Goal: Information Seeking & Learning: Learn about a topic

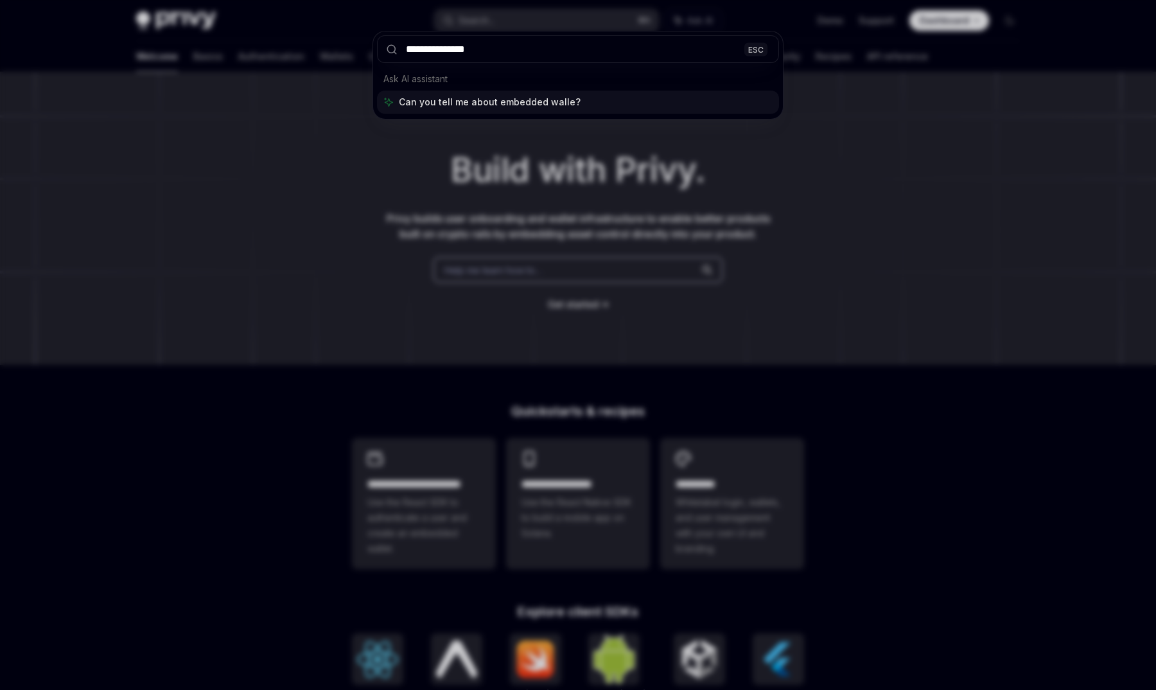
type input "**********"
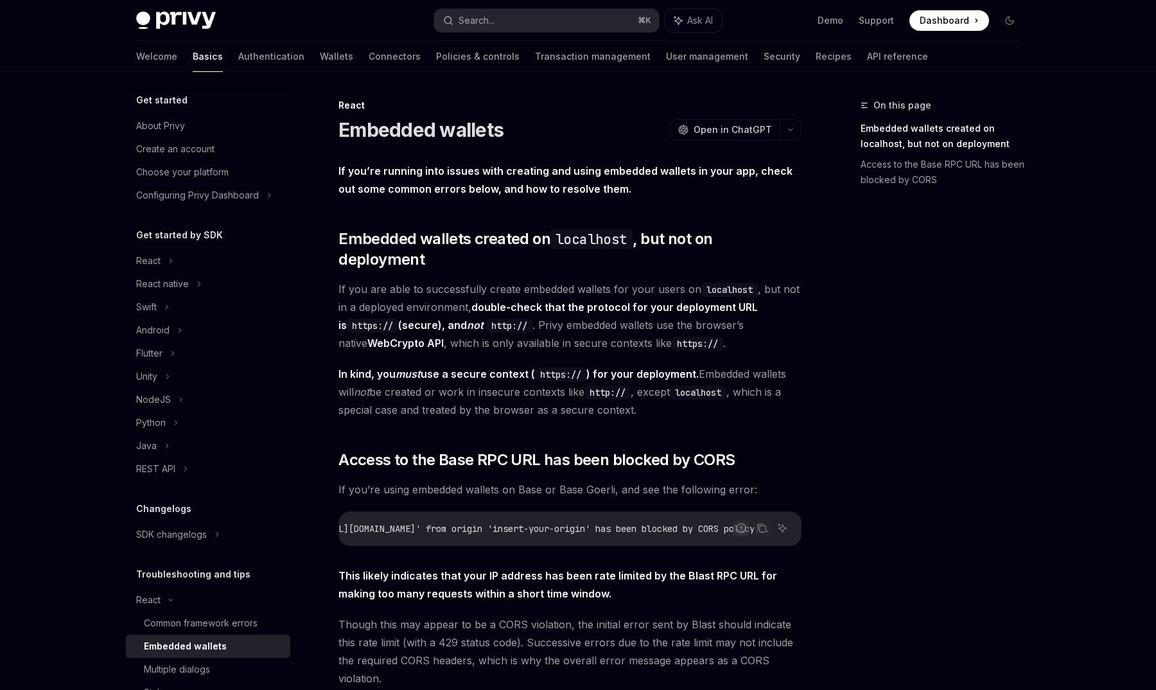
click at [336, 267] on div "React Embedded wallets OpenAI Open in ChatGPT OpenAI Open in ChatGPT If you’re …" at bounding box center [449, 512] width 709 height 829
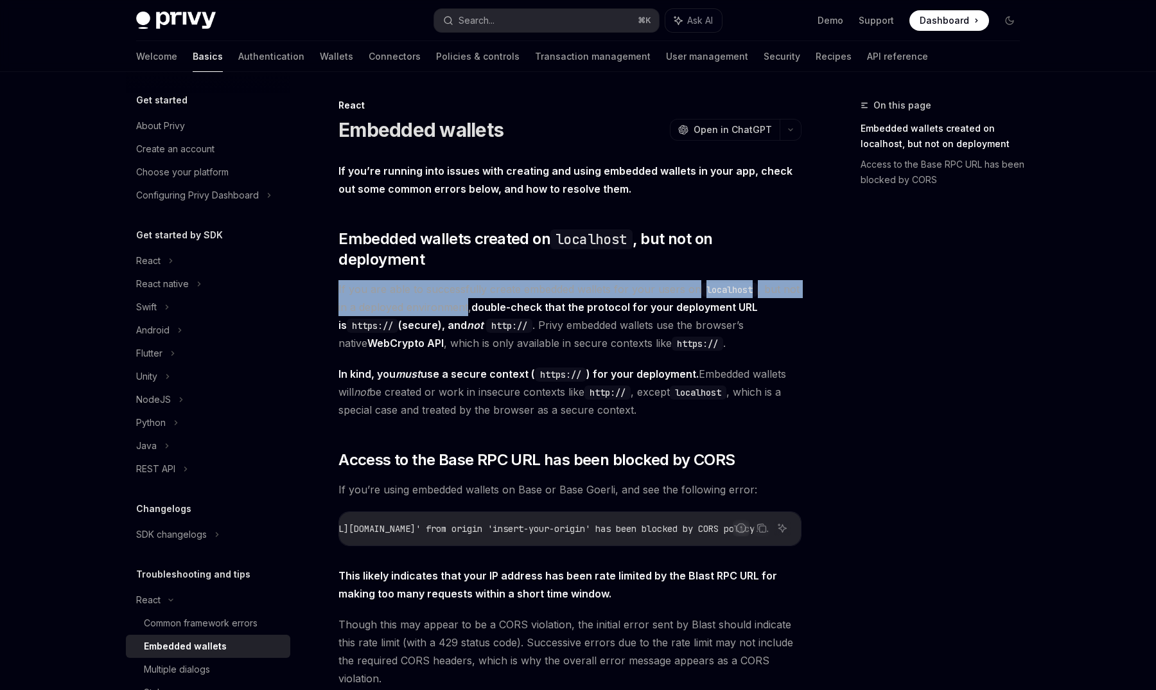
drag, startPoint x: 336, startPoint y: 267, endPoint x: 424, endPoint y: 286, distance: 89.9
click at [424, 286] on div "React Embedded wallets OpenAI Open in ChatGPT OpenAI Open in ChatGPT If you’re …" at bounding box center [449, 512] width 709 height 829
click at [424, 286] on span "If you are able to successfully create embedded wallets for your users on local…" at bounding box center [569, 316] width 463 height 72
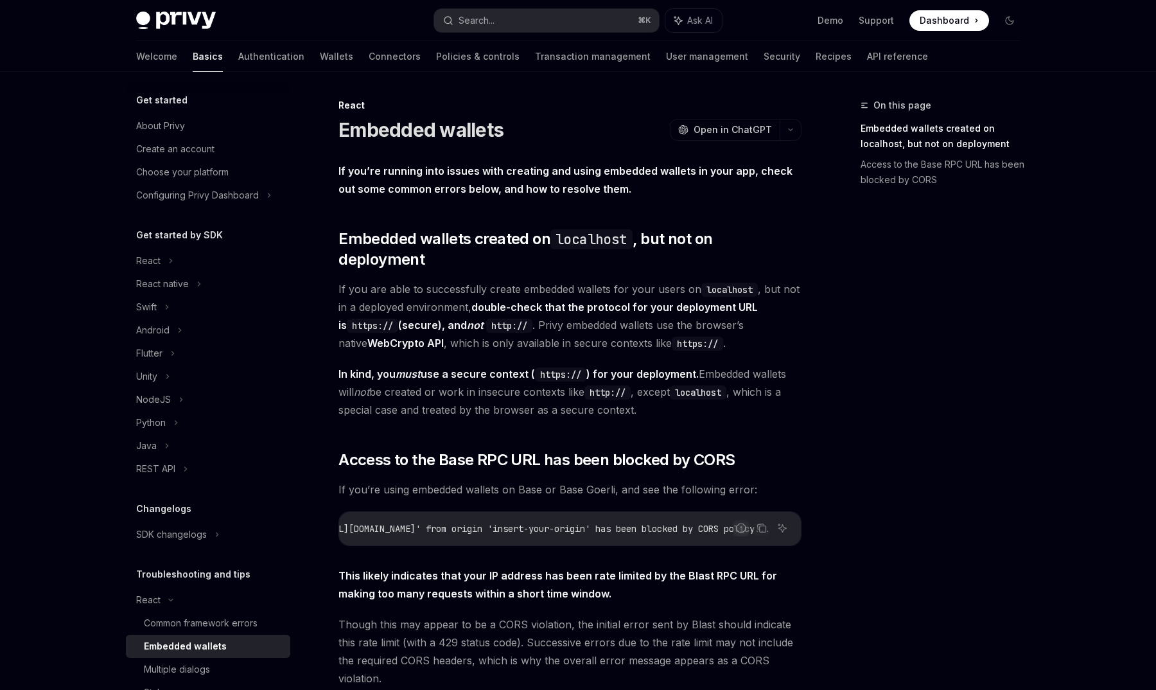
click at [424, 286] on span "If you are able to successfully create embedded wallets for your users on local…" at bounding box center [569, 316] width 463 height 72
click at [468, 286] on span "If you are able to successfully create embedded wallets for your users on local…" at bounding box center [569, 316] width 463 height 72
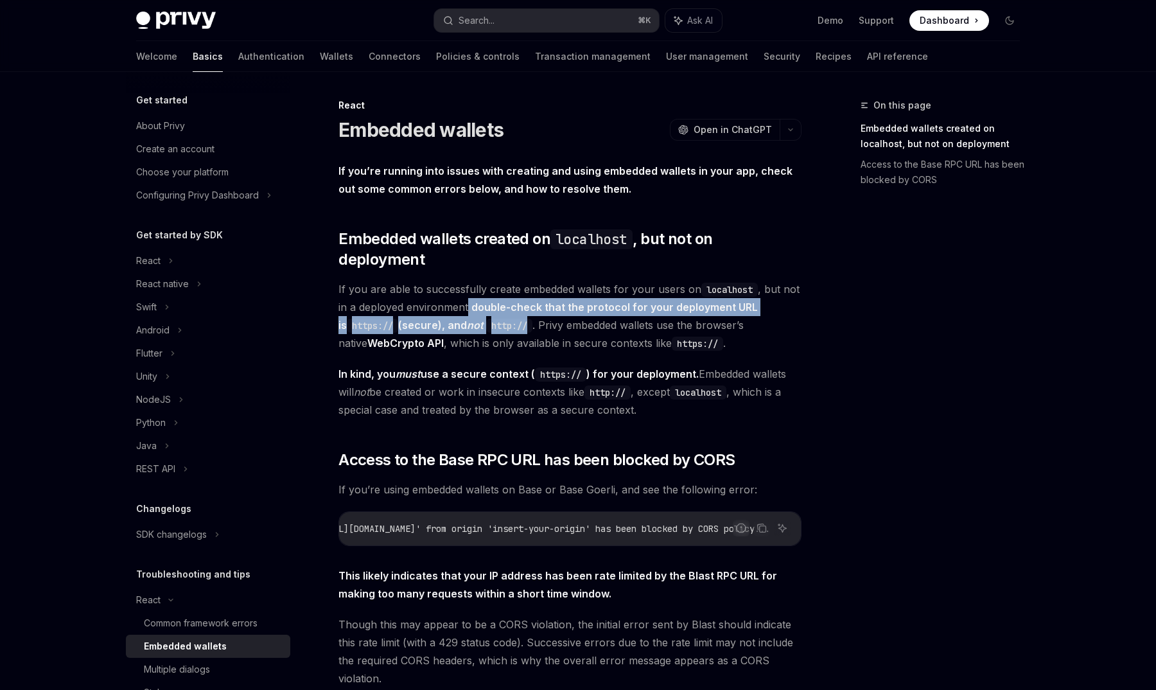
drag, startPoint x: 468, startPoint y: 286, endPoint x: 520, endPoint y: 307, distance: 55.9
click at [520, 307] on span "If you are able to successfully create embedded wallets for your users on local…" at bounding box center [569, 316] width 463 height 72
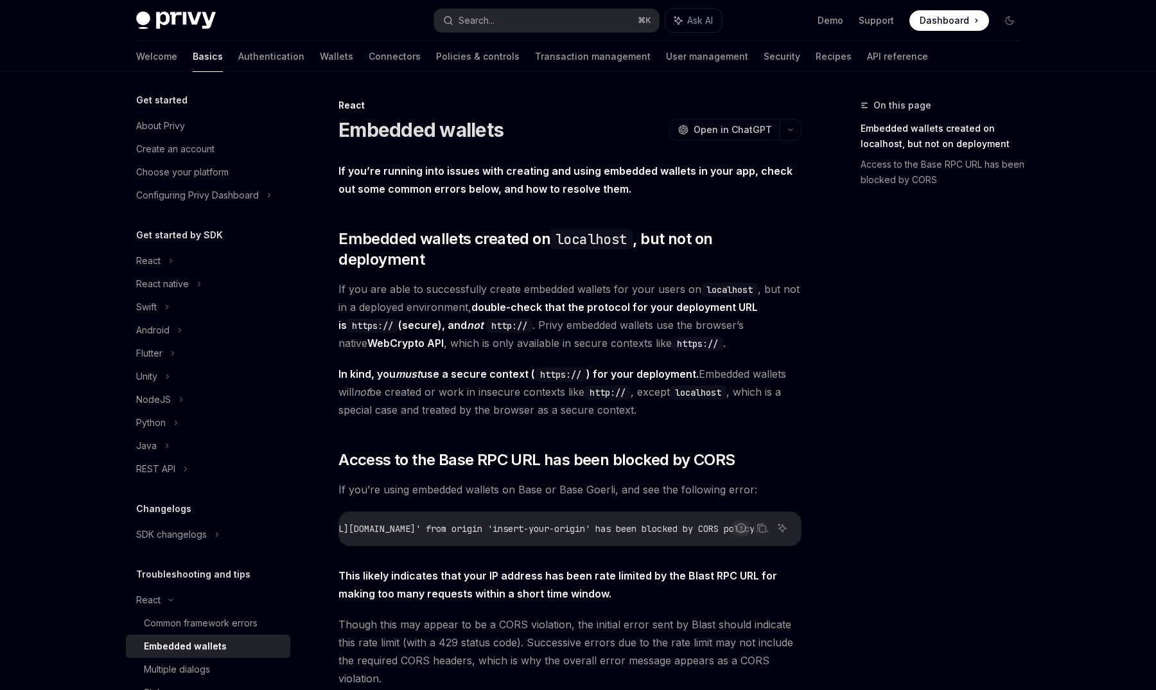
click at [532, 307] on span "If you are able to successfully create embedded wallets for your users on local…" at bounding box center [569, 316] width 463 height 72
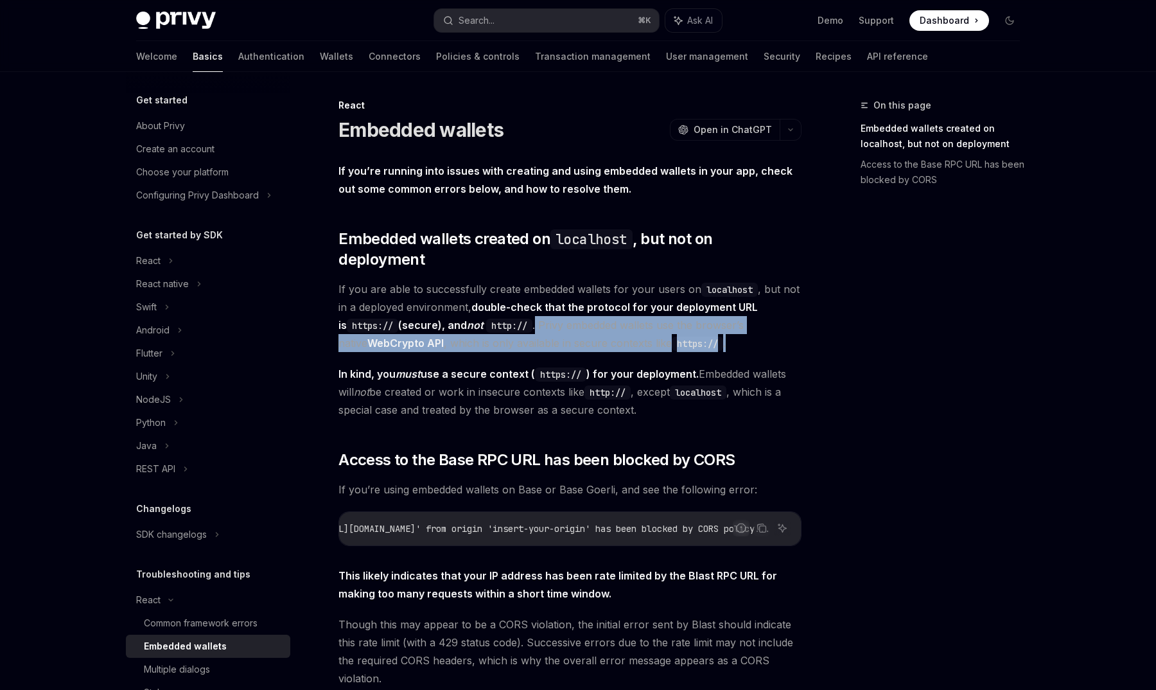
drag, startPoint x: 532, startPoint y: 307, endPoint x: 693, endPoint y: 326, distance: 162.3
click at [693, 326] on span "If you are able to successfully create embedded wallets for your users on local…" at bounding box center [569, 316] width 463 height 72
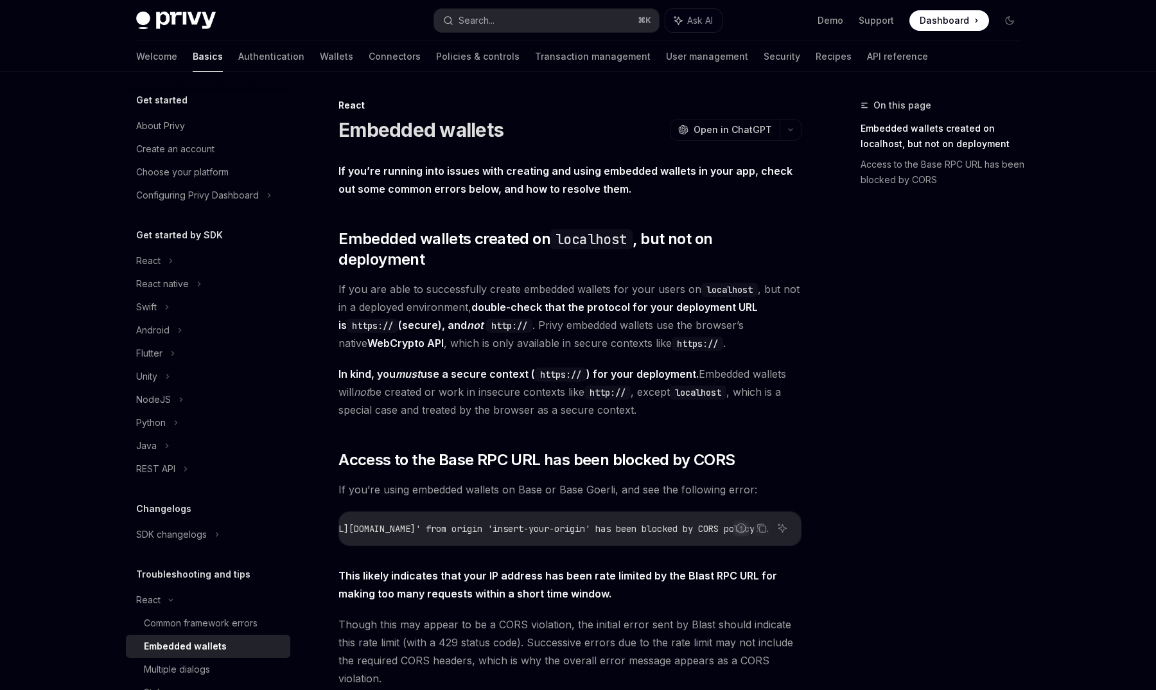
click at [377, 367] on strong "In kind, you must use a secure context ( https:// ) for your deployment." at bounding box center [518, 373] width 360 height 13
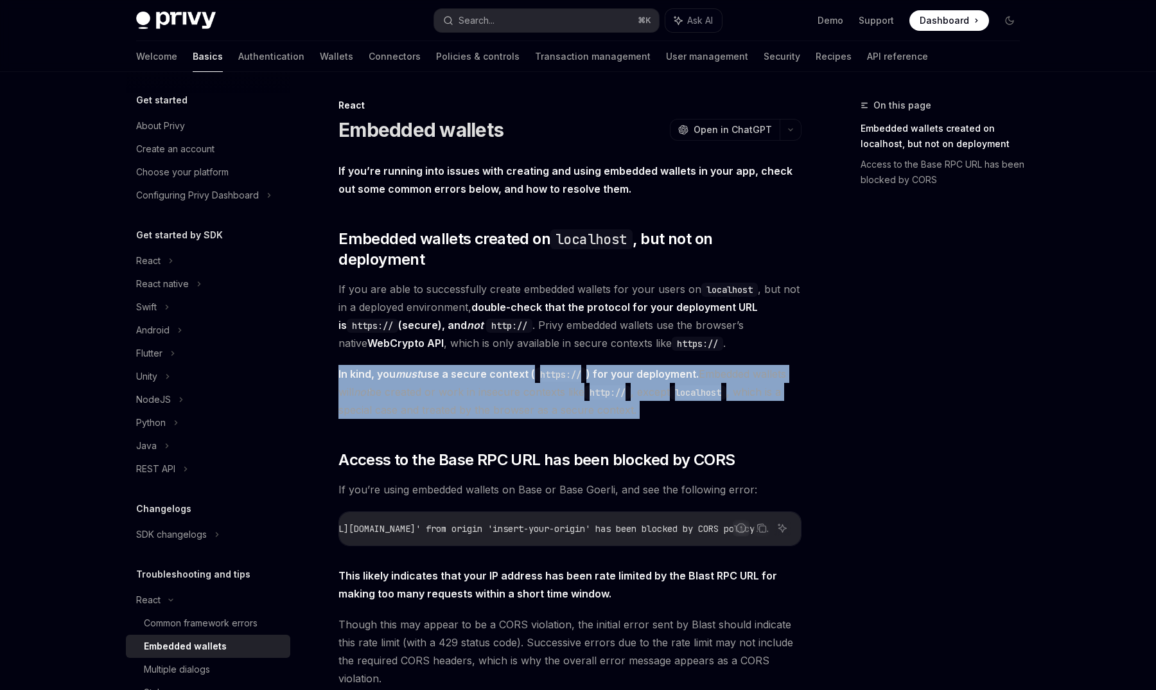
drag, startPoint x: 377, startPoint y: 355, endPoint x: 387, endPoint y: 365, distance: 14.5
click at [387, 365] on span "In kind, you must use a secure context ( https:// ) for your deployment. Embedd…" at bounding box center [569, 392] width 463 height 54
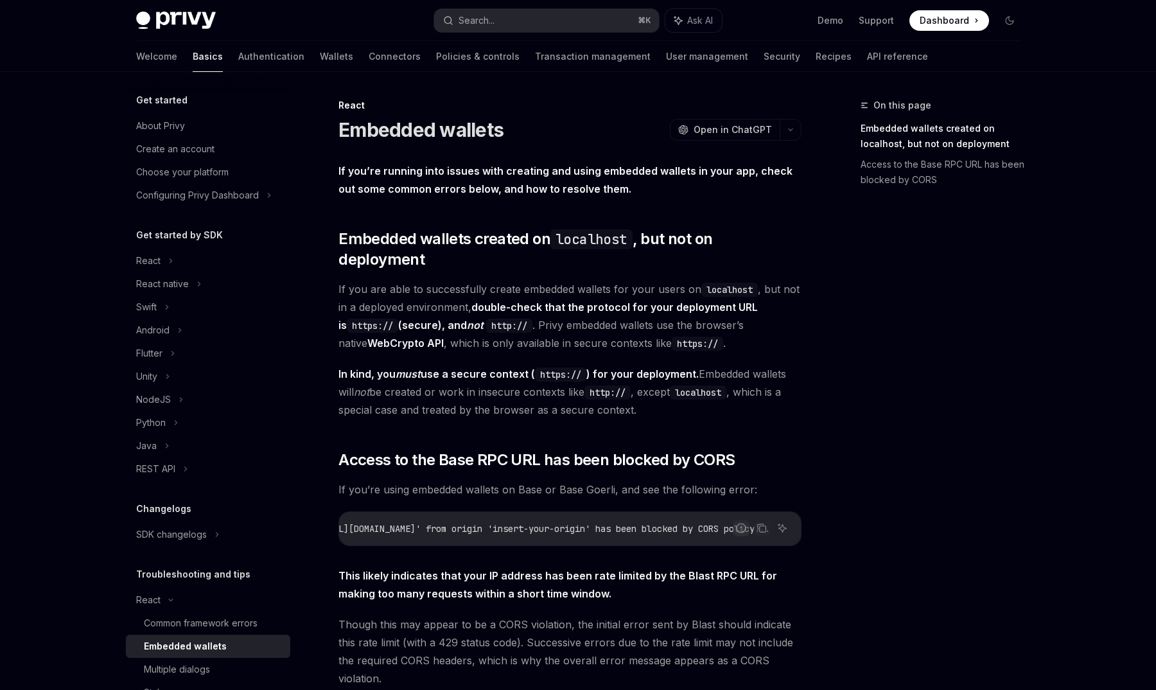
click at [387, 365] on span "In kind, you must use a secure context ( https:// ) for your deployment. Embedd…" at bounding box center [569, 392] width 463 height 54
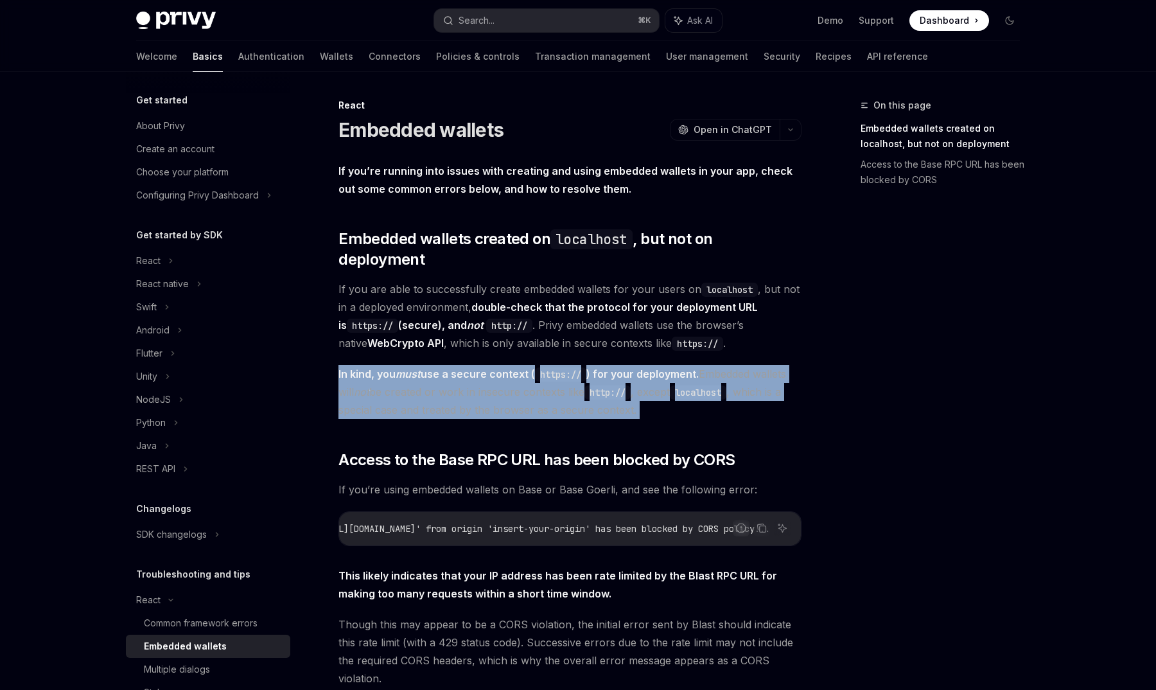
click at [387, 365] on span "In kind, you must use a secure context ( https:// ) for your deployment. Embedd…" at bounding box center [569, 392] width 463 height 54
click at [376, 377] on span "In kind, you must use a secure context ( https:// ) for your deployment. Embedd…" at bounding box center [569, 392] width 463 height 54
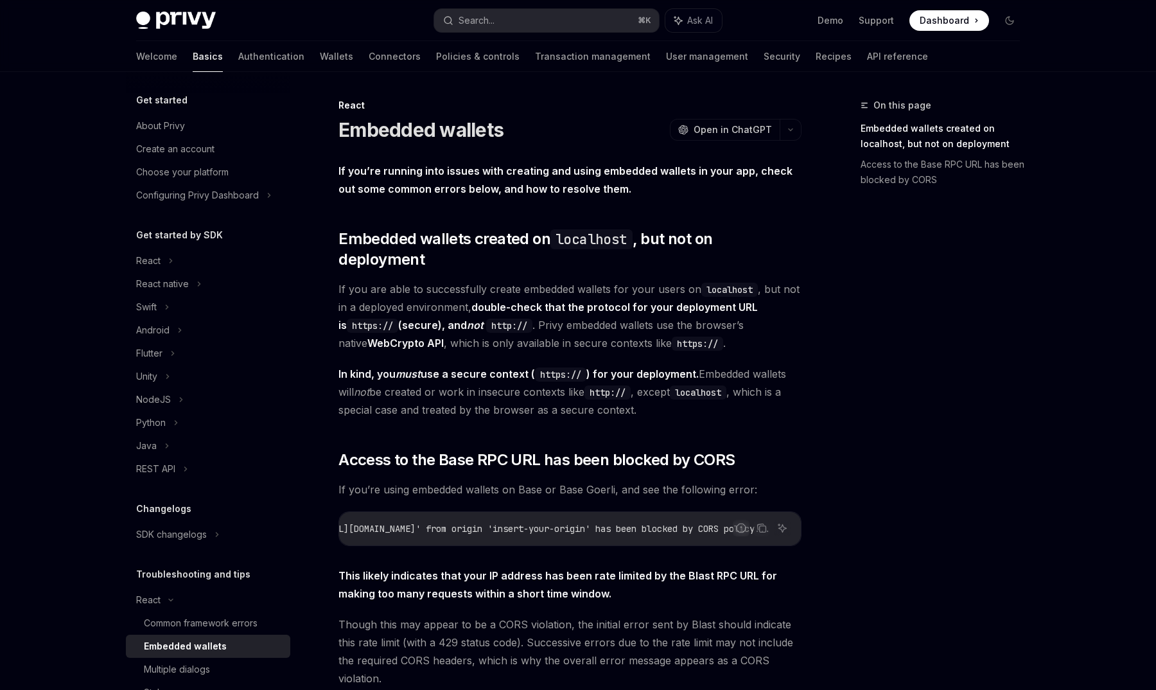
click at [376, 377] on span "In kind, you must use a secure context ( https:// ) for your deployment. Embedd…" at bounding box center [569, 392] width 463 height 54
click at [177, 256] on div "React" at bounding box center [208, 260] width 164 height 23
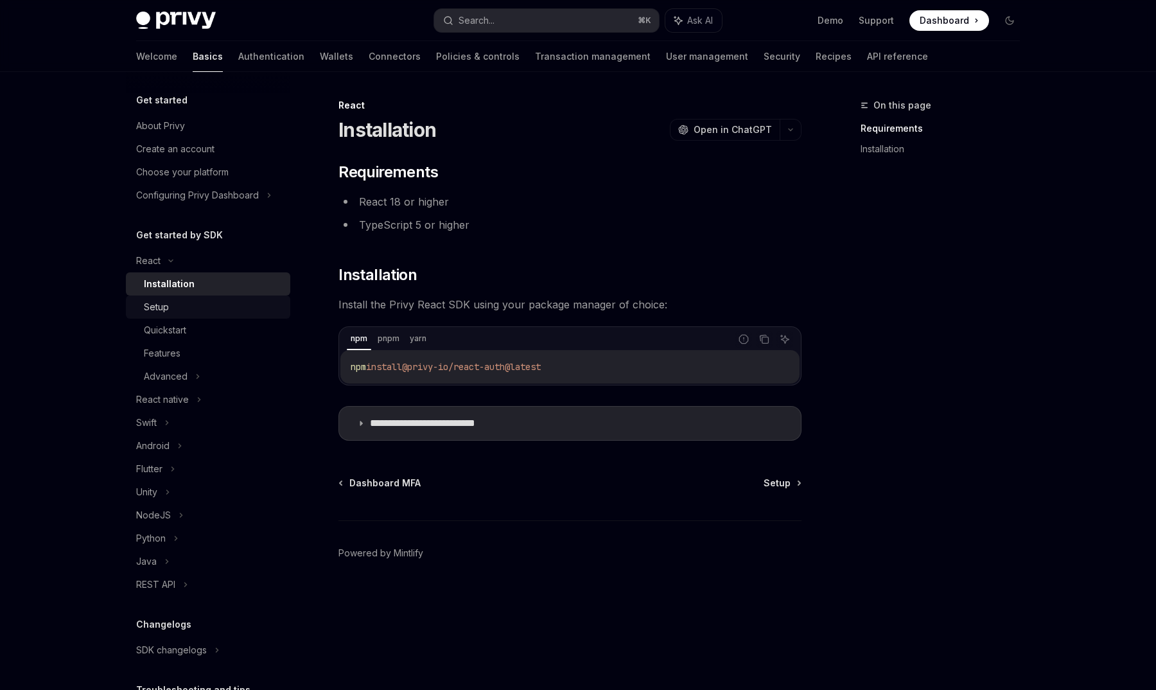
click at [200, 315] on link "Setup" at bounding box center [208, 306] width 164 height 23
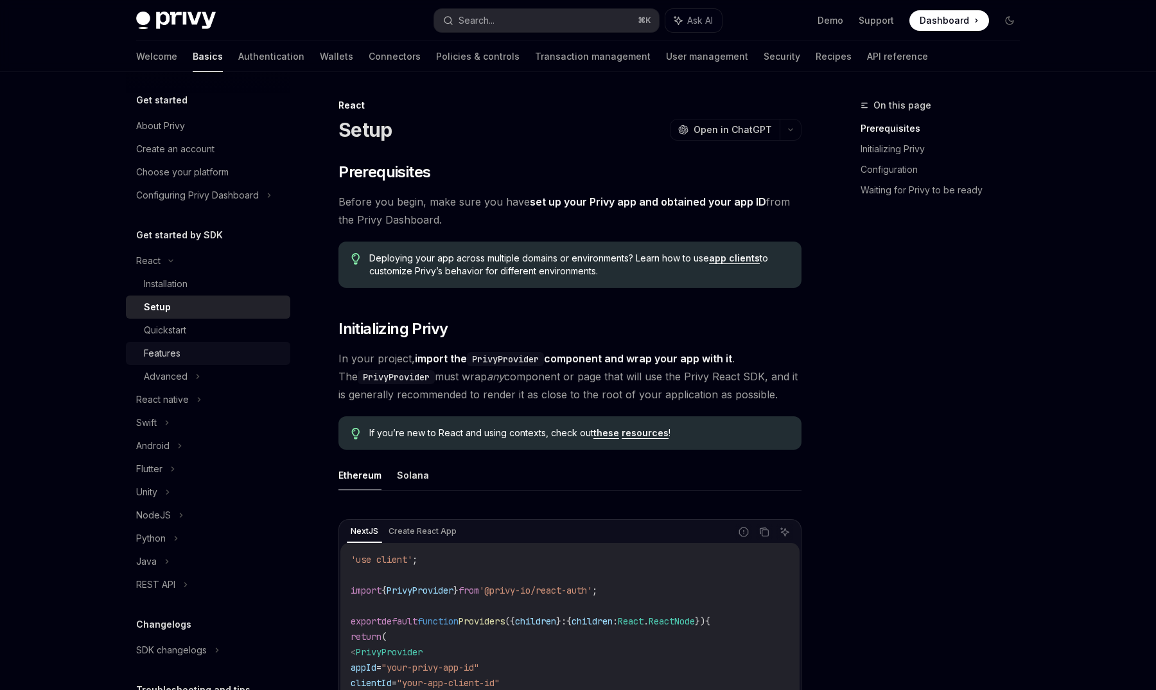
click at [193, 356] on div "Features" at bounding box center [213, 353] width 139 height 15
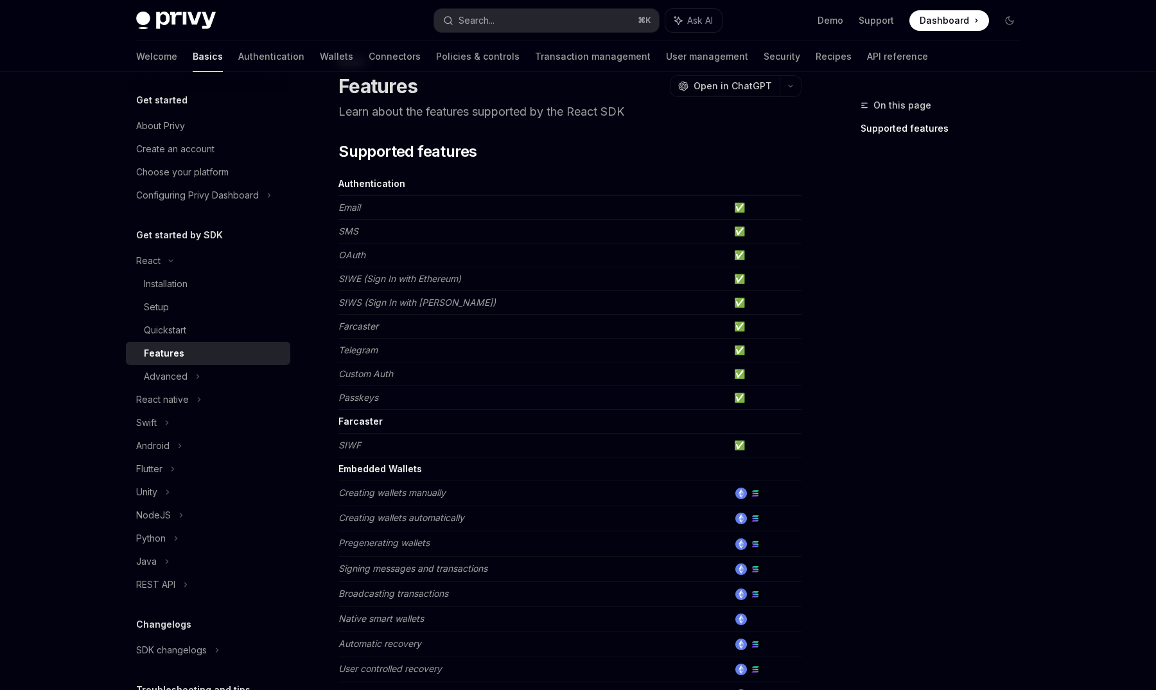
scroll to position [55, 0]
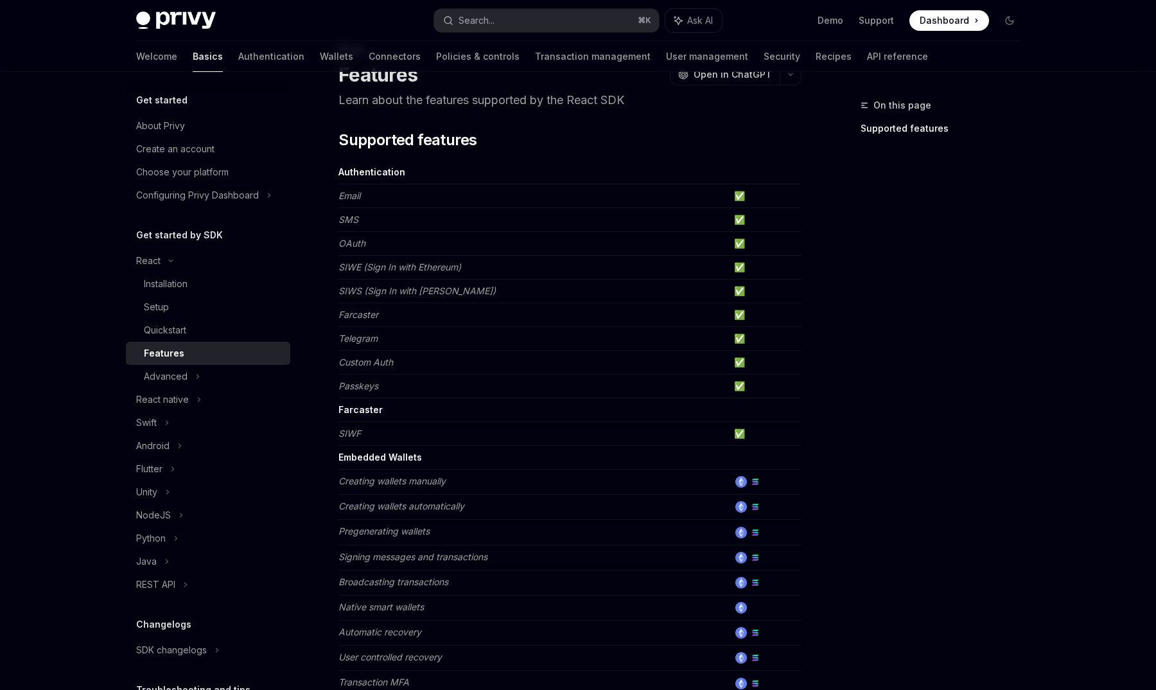
click at [376, 483] on em "Creating wallets manually" at bounding box center [391, 480] width 107 height 11
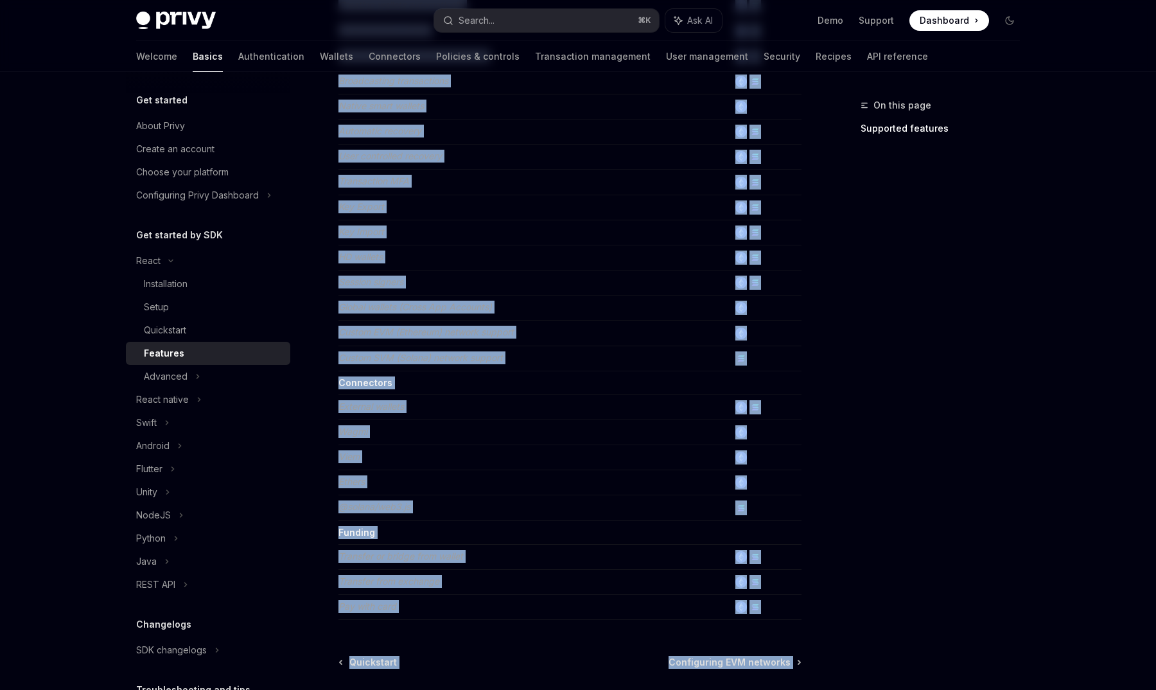
scroll to position [561, 0]
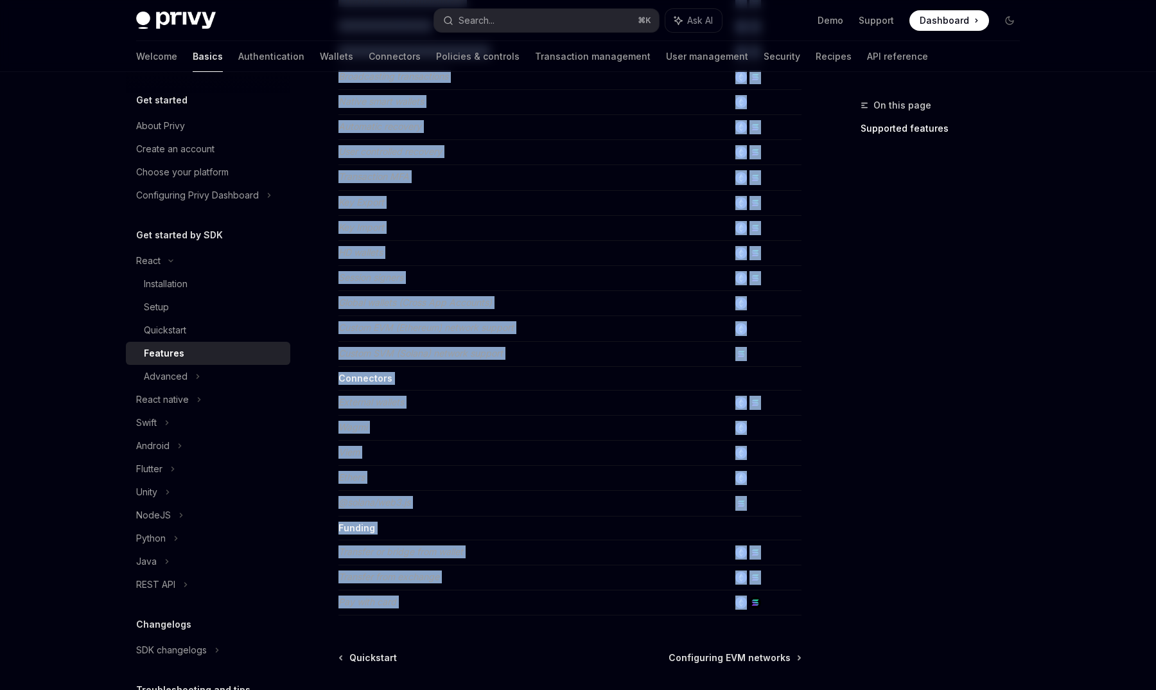
drag, startPoint x: 376, startPoint y: 483, endPoint x: 432, endPoint y: 598, distance: 127.8
click at [432, 598] on tbody "Authentication Email ✅ SMS ✅ OAuth ✅ SIWE (Sign In with Ethereum) ✅ SIWS (Sign …" at bounding box center [569, 135] width 463 height 960
click at [419, 627] on div "React Features OpenAI Open in ChatGPT Learn about the features supported by the…" at bounding box center [449, 171] width 709 height 1269
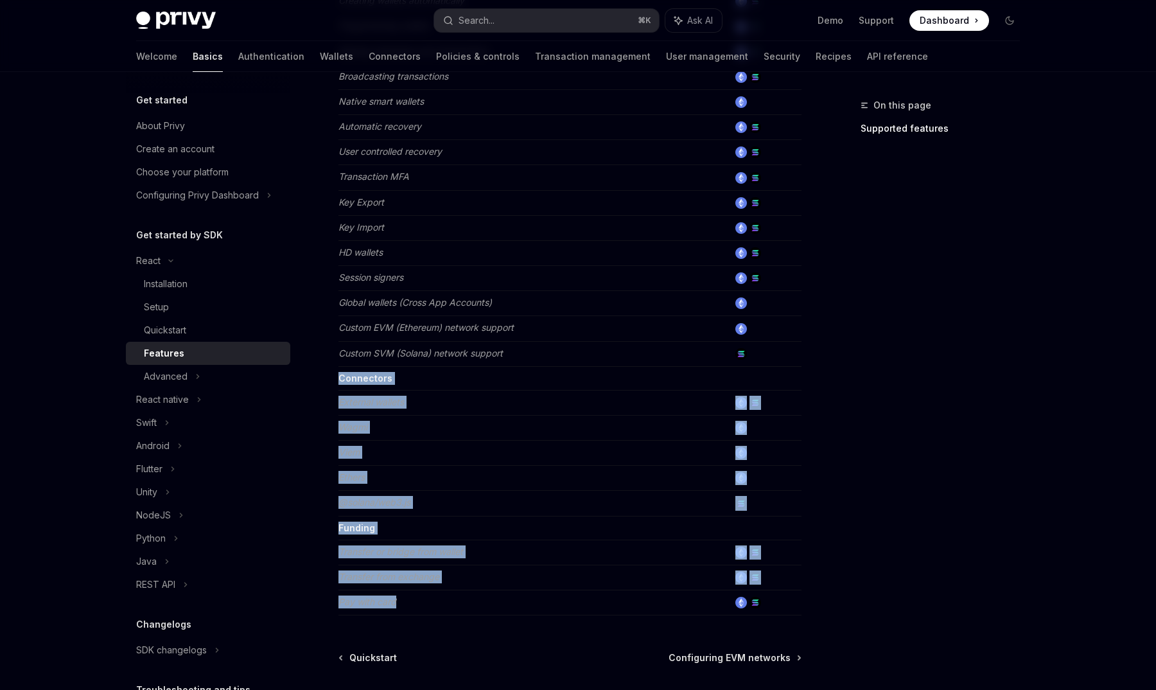
drag, startPoint x: 408, startPoint y: 611, endPoint x: 340, endPoint y: 376, distance: 244.5
click at [340, 376] on tbody "Authentication Email ✅ SMS ✅ OAuth ✅ SIWE (Sign In with Ethereum) ✅ SIWS (Sign …" at bounding box center [569, 135] width 463 height 960
click at [340, 376] on strong "Connectors" at bounding box center [365, 378] width 54 height 11
drag, startPoint x: 340, startPoint y: 376, endPoint x: 377, endPoint y: 568, distance: 196.1
click at [377, 568] on tbody "Authentication Email ✅ SMS ✅ OAuth ✅ SIWE (Sign In with Ethereum) ✅ SIWS (Sign …" at bounding box center [569, 135] width 463 height 960
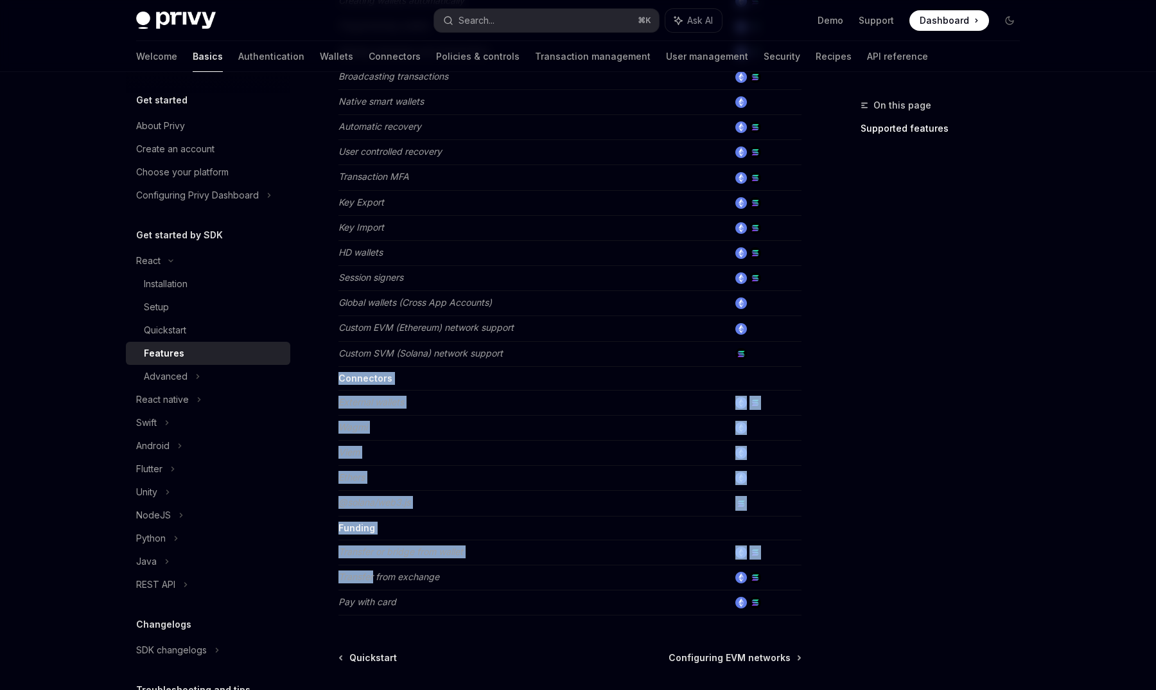
click at [401, 604] on td "Pay with card" at bounding box center [533, 602] width 390 height 25
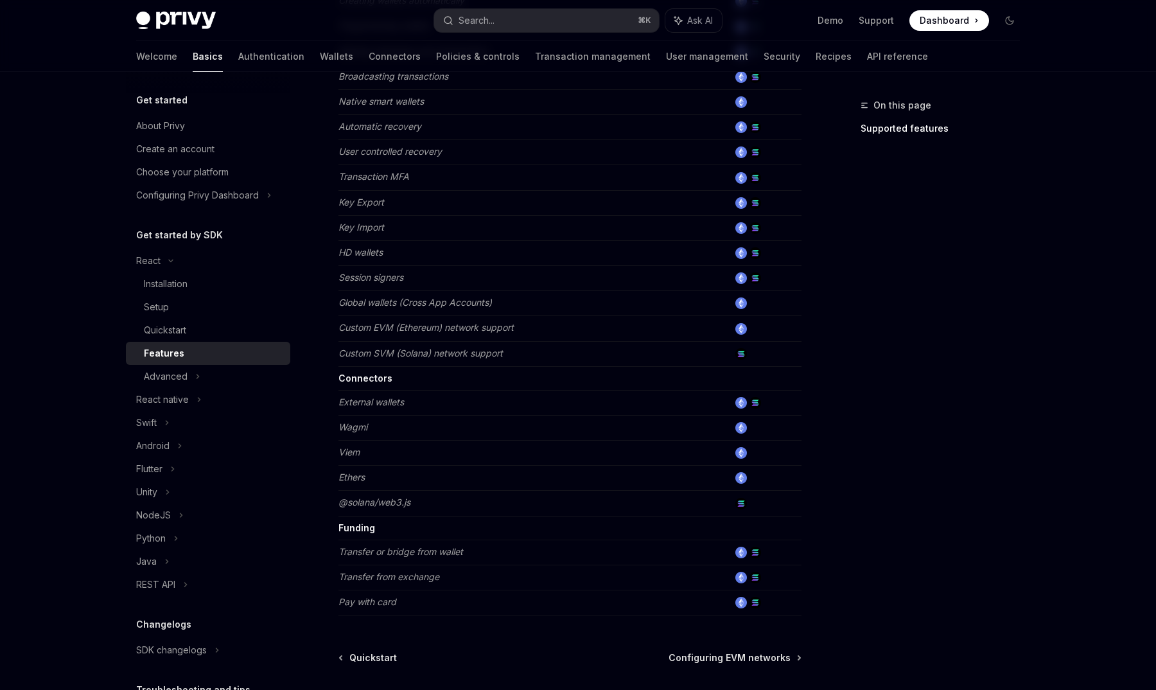
click at [401, 604] on td "Pay with card" at bounding box center [533, 602] width 390 height 25
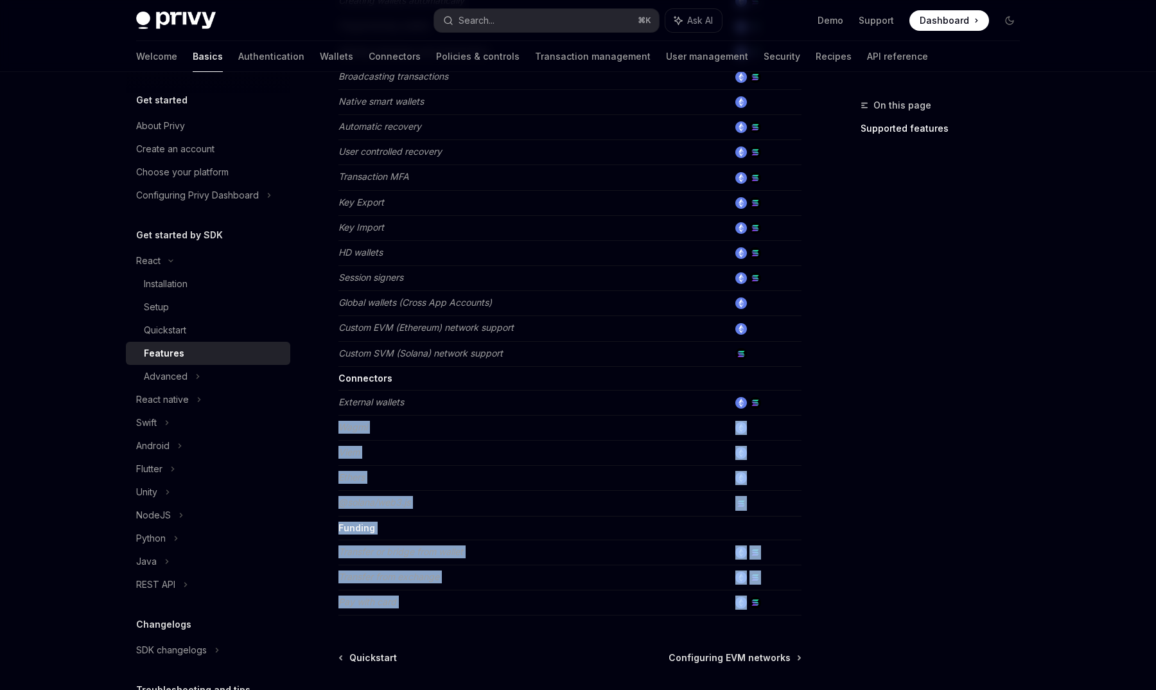
drag, startPoint x: 401, startPoint y: 604, endPoint x: 355, endPoint y: 417, distance: 192.5
click at [355, 417] on tbody "Authentication Email ✅ SMS ✅ OAuth ✅ SIWE (Sign In with Ethereum) ✅ SIWS (Sign …" at bounding box center [569, 135] width 463 height 960
click at [376, 553] on em "Transfer or bridge from wallet" at bounding box center [400, 551] width 125 height 11
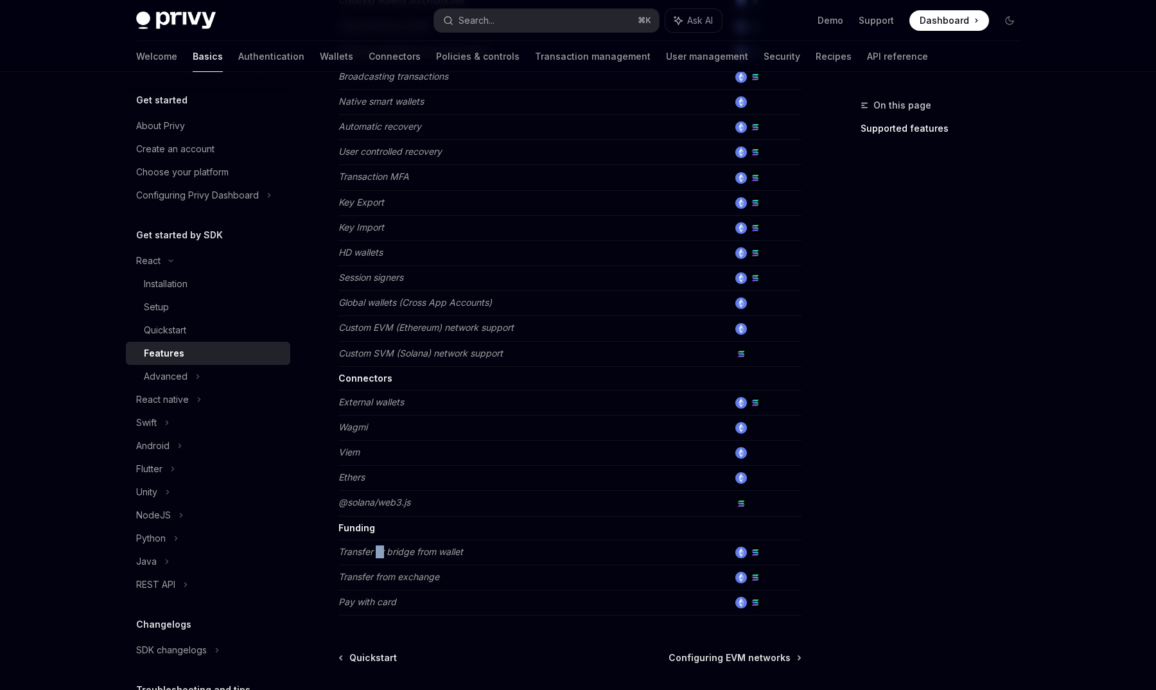
click at [376, 553] on em "Transfer or bridge from wallet" at bounding box center [400, 551] width 125 height 11
drag, startPoint x: 376, startPoint y: 553, endPoint x: 381, endPoint y: 577, distance: 24.3
click at [381, 577] on tbody "Authentication Email ✅ SMS ✅ OAuth ✅ SIWE (Sign In with Ethereum) ✅ SIWS (Sign …" at bounding box center [569, 135] width 463 height 960
click at [374, 549] on em "Transfer or bridge from wallet" at bounding box center [400, 551] width 125 height 11
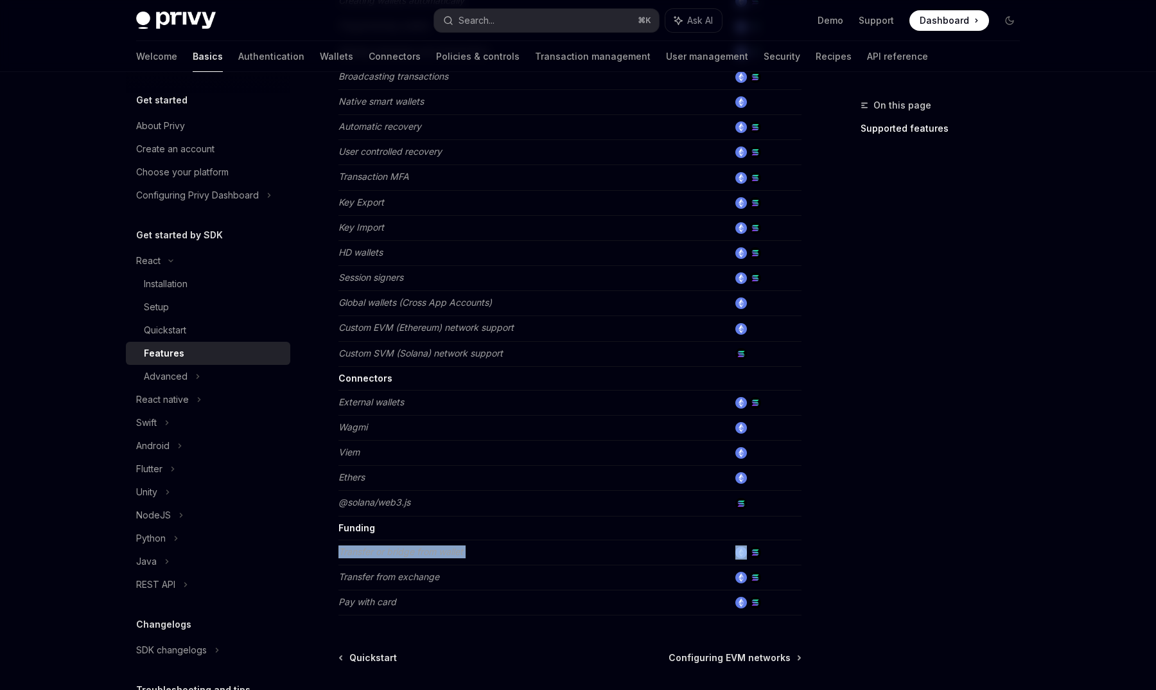
click at [374, 549] on em "Transfer or bridge from wallet" at bounding box center [400, 551] width 125 height 11
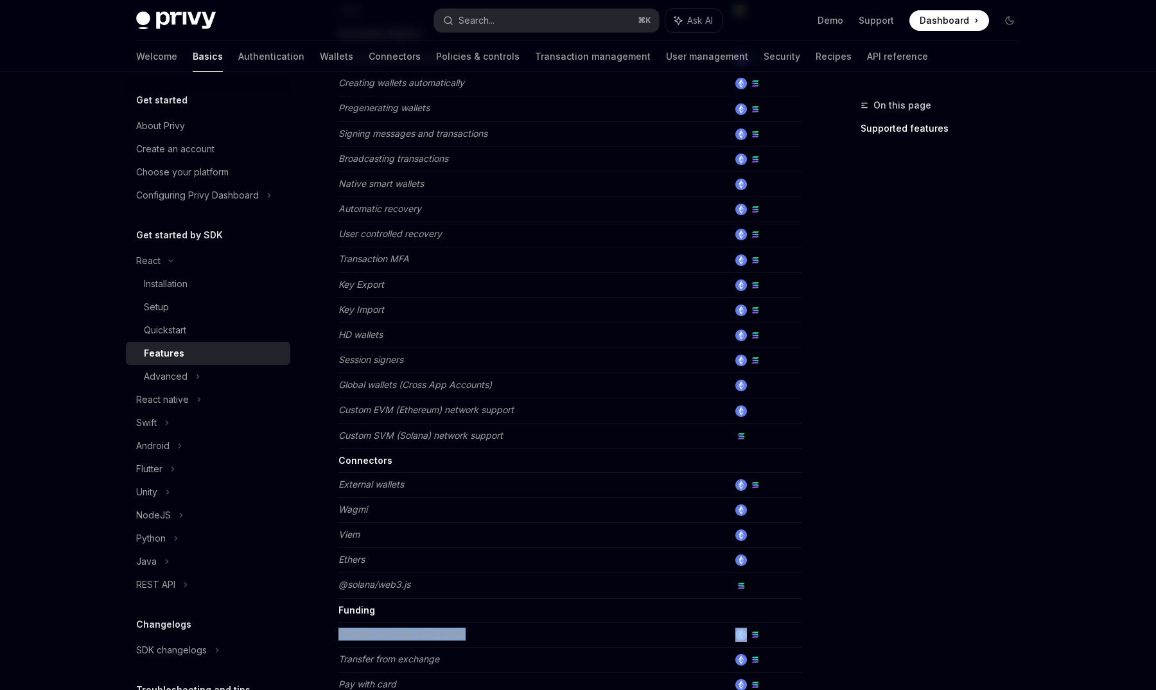
scroll to position [450, 0]
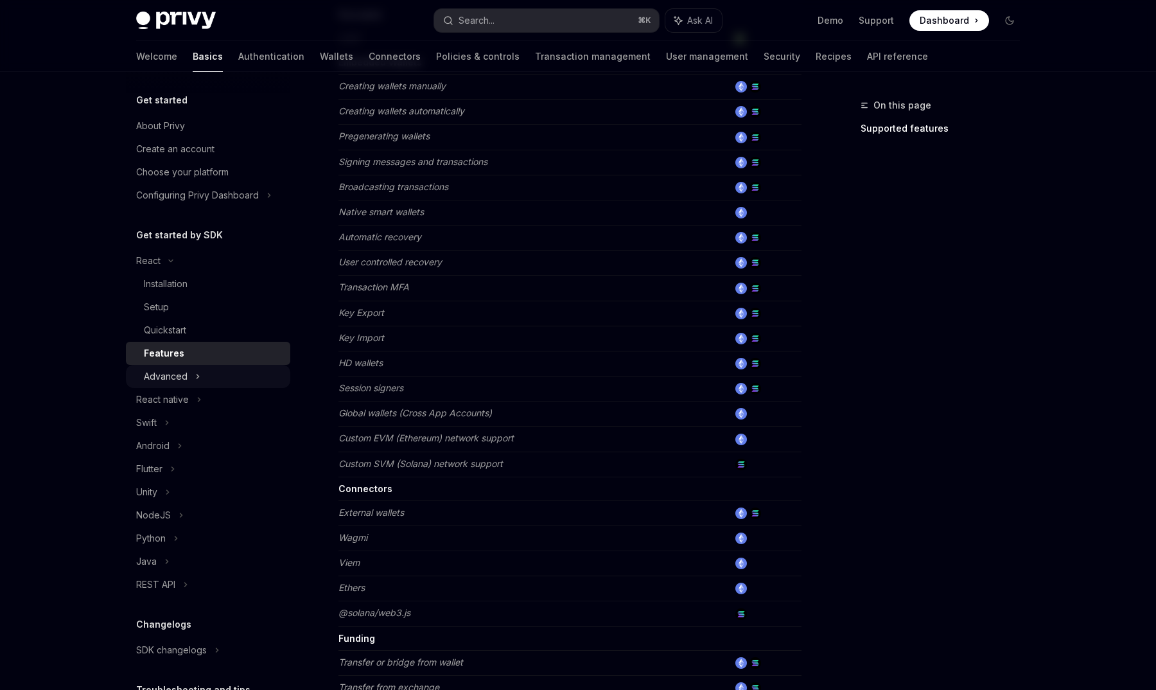
click at [214, 381] on div "Advanced" at bounding box center [208, 376] width 164 height 23
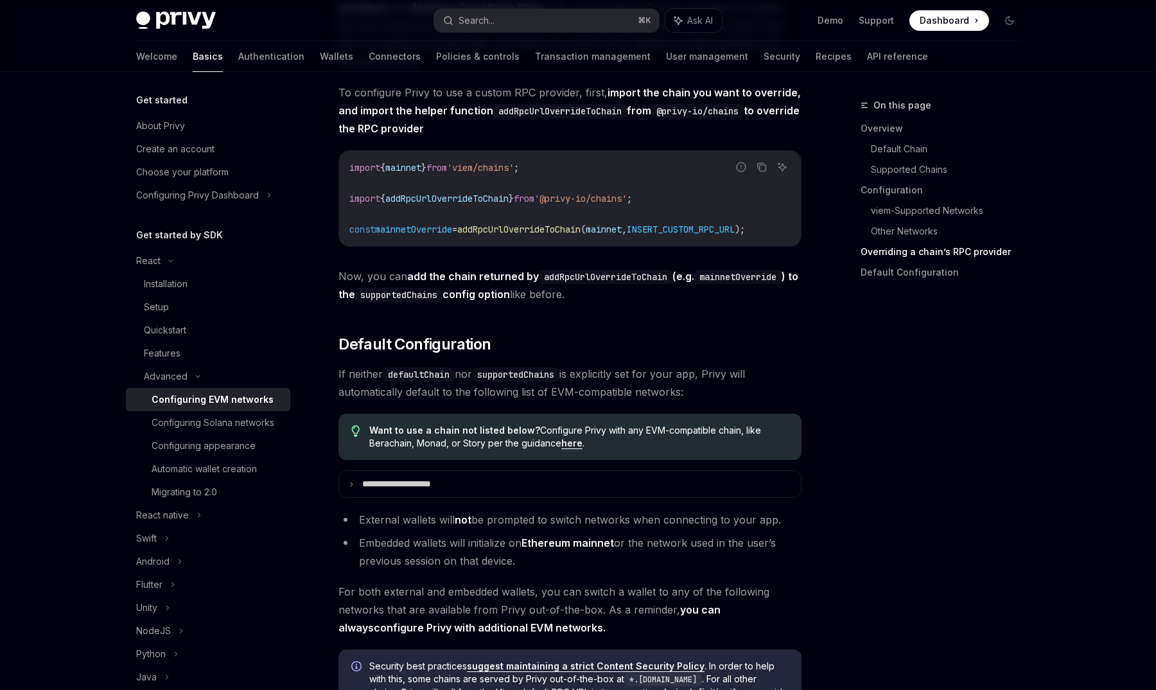
scroll to position [3179, 0]
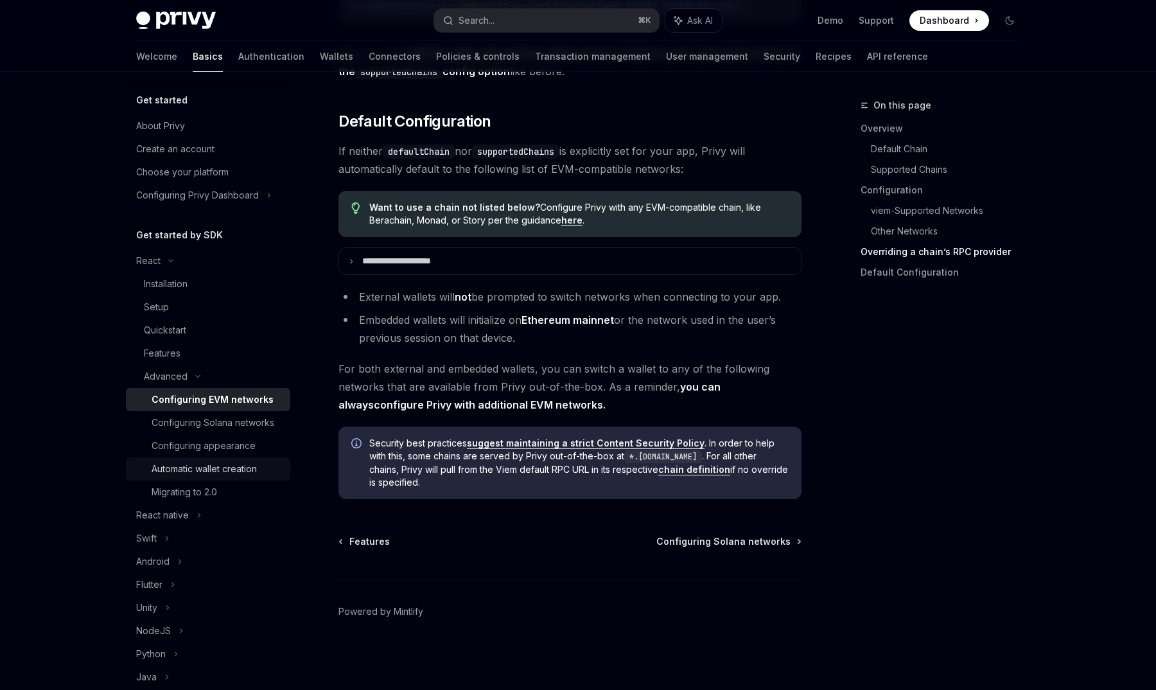
click at [228, 464] on div "Automatic wallet creation" at bounding box center [204, 468] width 105 height 15
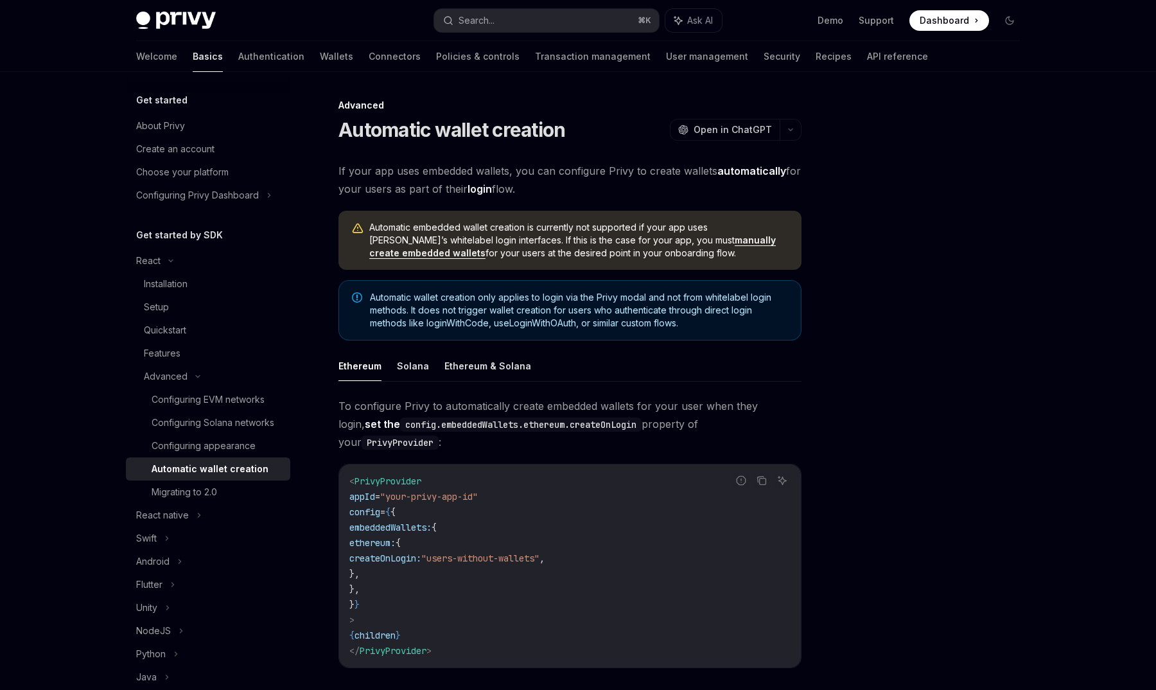
click at [421, 552] on span "createOnLogin:" at bounding box center [385, 558] width 72 height 12
drag, startPoint x: 436, startPoint y: 545, endPoint x: 629, endPoint y: 546, distance: 193.3
click at [629, 546] on code "< PrivyProvider appId = "your-privy-app-id" config = { { embeddedWallets: { eth…" at bounding box center [569, 565] width 441 height 185
click at [254, 60] on div "Welcome Basics Authentication Wallets Connectors Policies & controls Transactio…" at bounding box center [532, 56] width 792 height 31
click at [320, 54] on link "Wallets" at bounding box center [336, 56] width 33 height 31
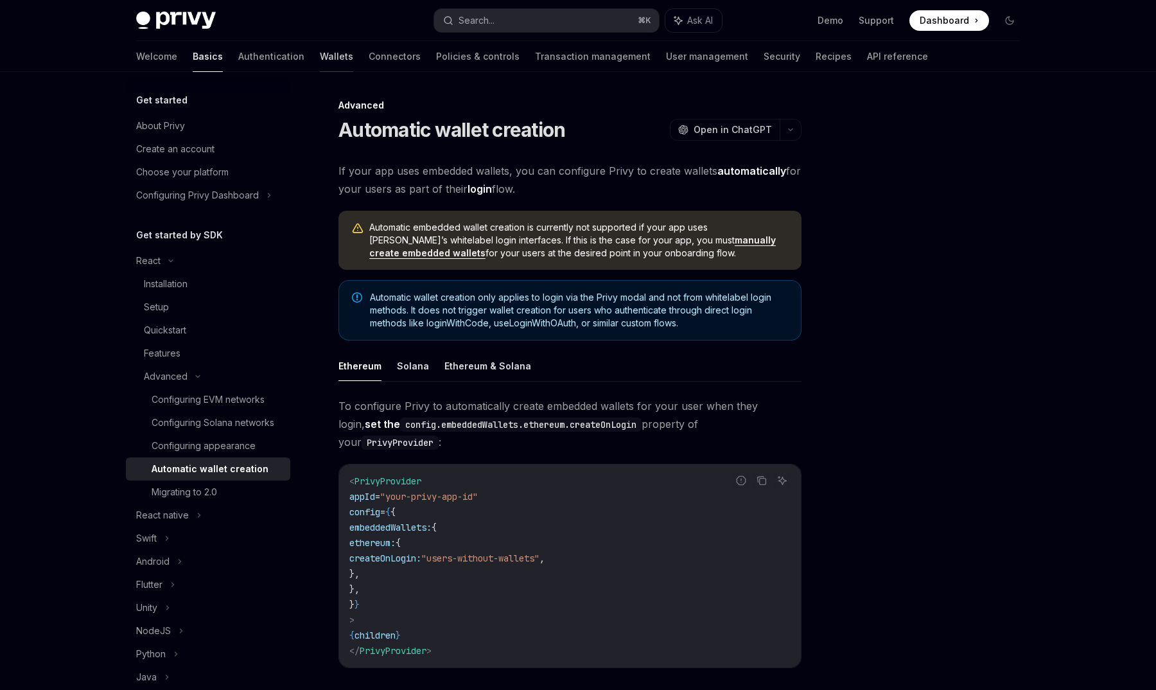
type textarea "*"
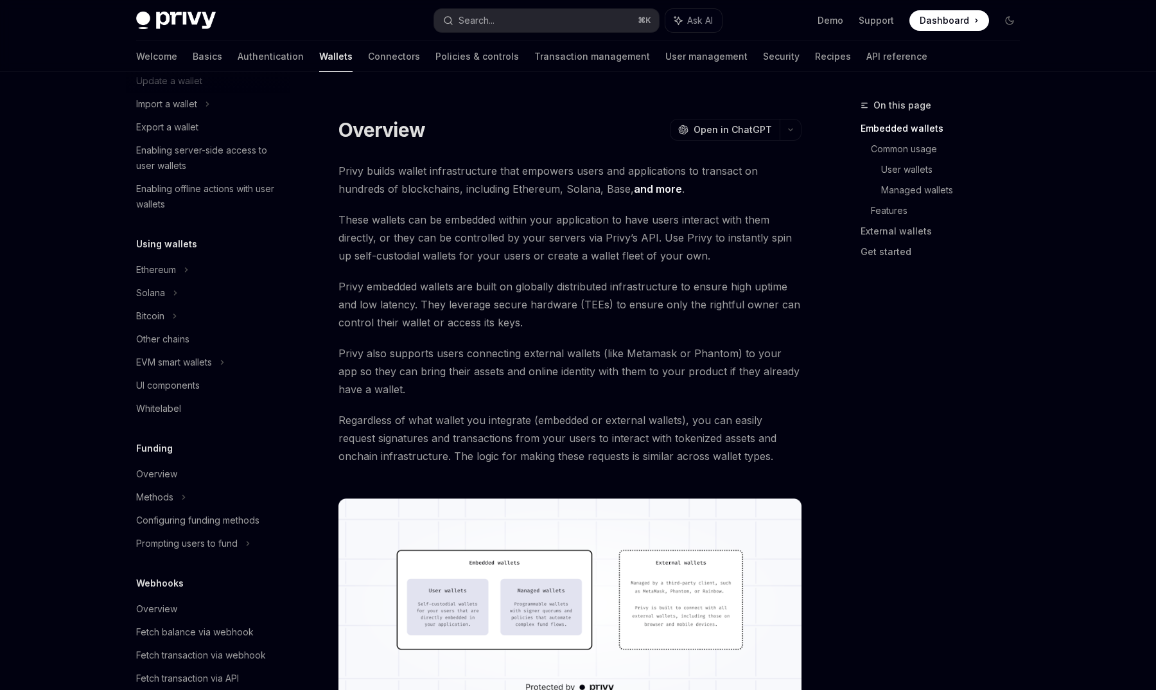
scroll to position [215, 0]
